Goal: Information Seeking & Learning: Learn about a topic

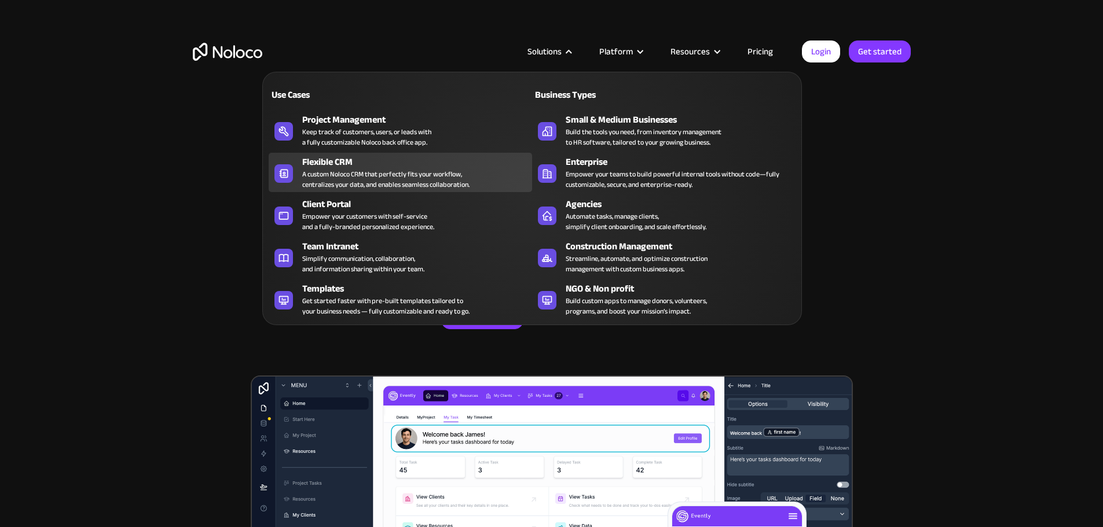
click at [342, 163] on div "Flexible CRM" at bounding box center [419, 162] width 235 height 14
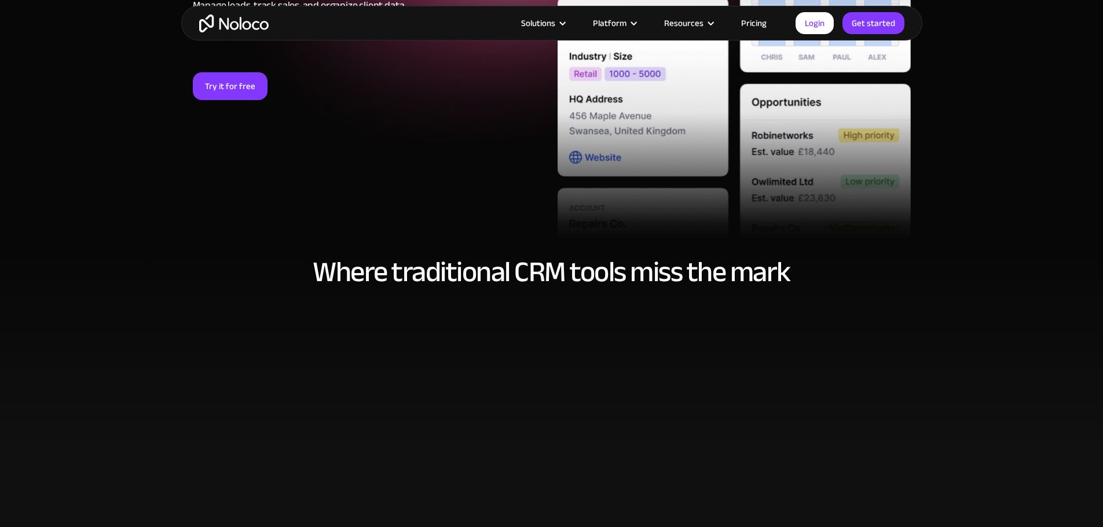
scroll to position [347, 0]
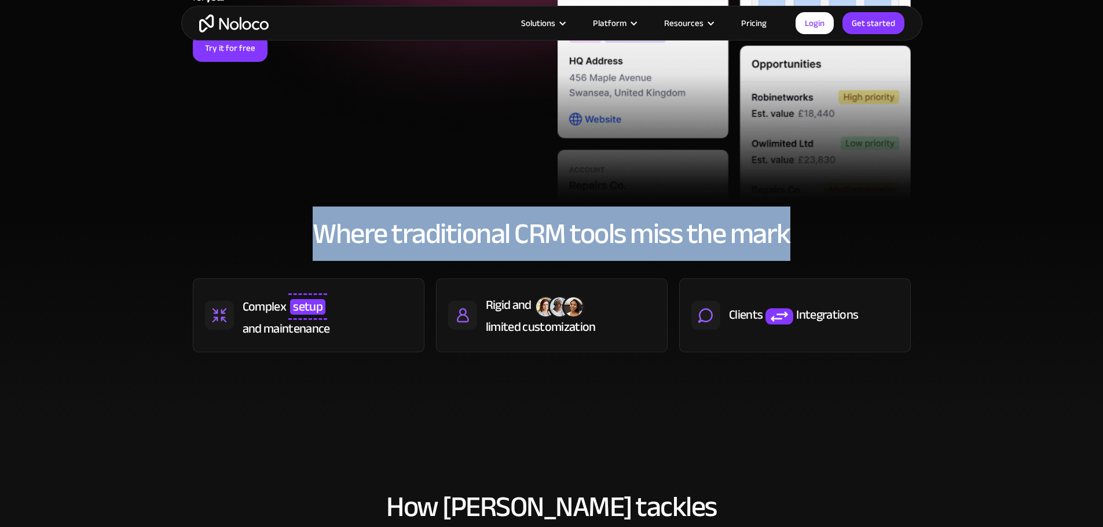
drag, startPoint x: 315, startPoint y: 233, endPoint x: 950, endPoint y: 220, distance: 635.1
click at [950, 220] on section "Where traditional CRM tools miss the mark Complex setup and maintenance Rigid a…" at bounding box center [551, 314] width 1103 height 215
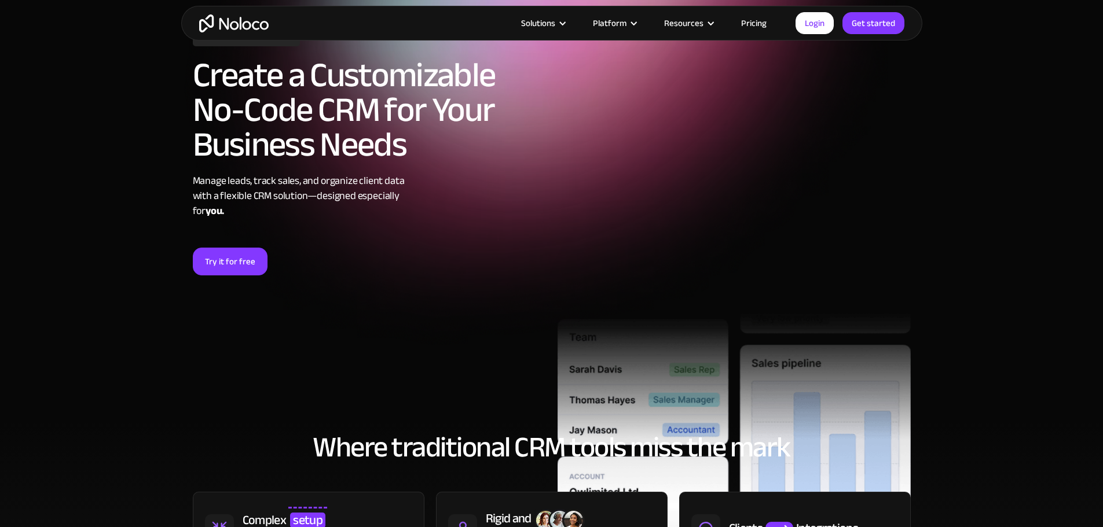
scroll to position [0, 0]
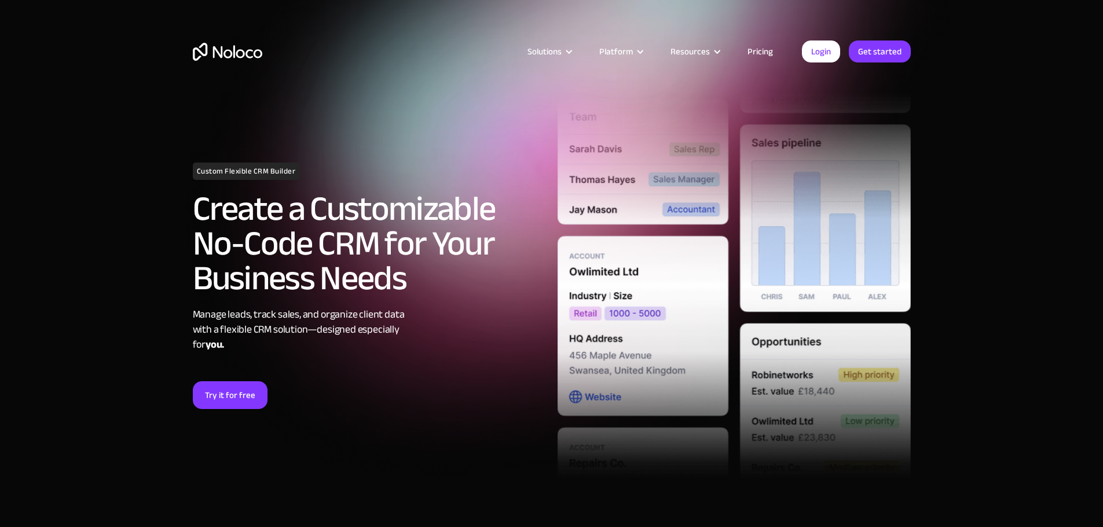
drag, startPoint x: 934, startPoint y: 230, endPoint x: 684, endPoint y: -34, distance: 363.9
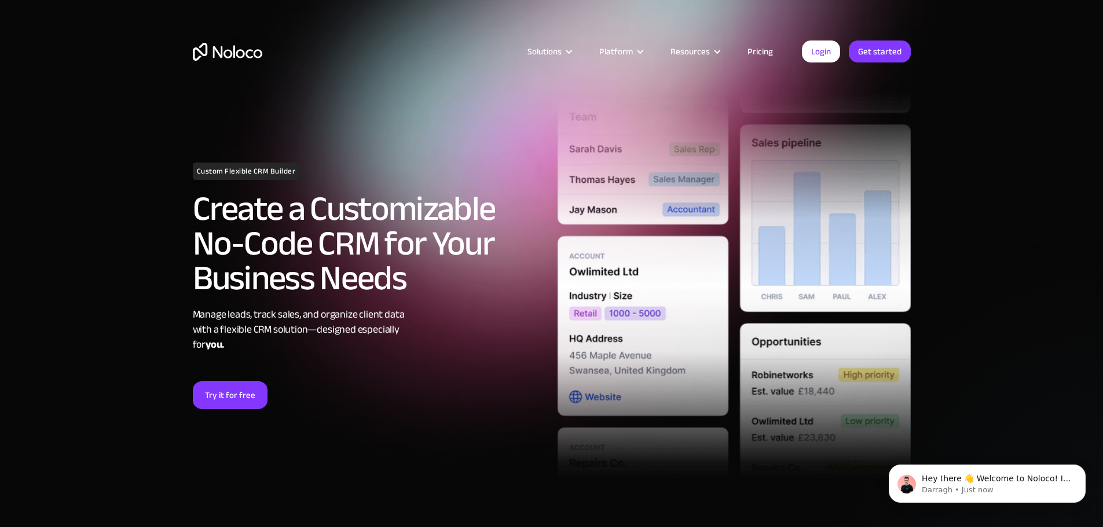
click at [758, 49] on link "Pricing" at bounding box center [760, 51] width 54 height 15
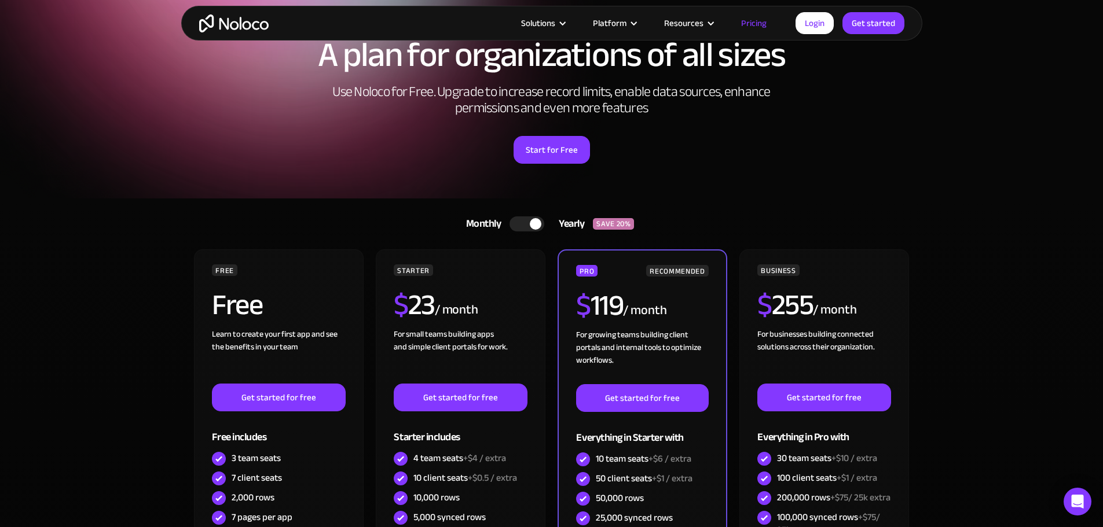
scroll to position [232, 0]
